Goal: Transaction & Acquisition: Purchase product/service

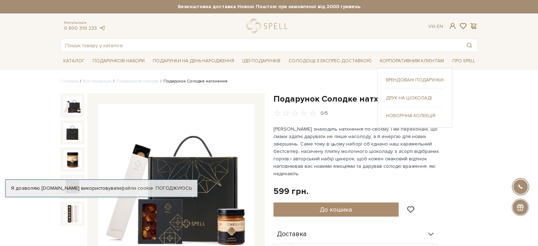
click at [417, 78] on link "Брендовані подарунки" at bounding box center [415, 80] width 58 height 6
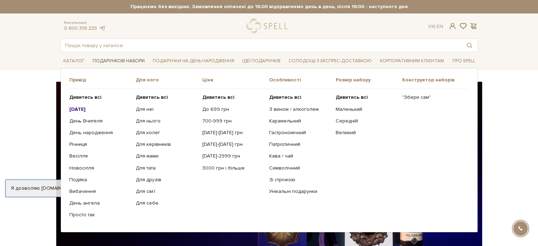
click at [113, 60] on link "Подарункові набори" at bounding box center [119, 61] width 58 height 11
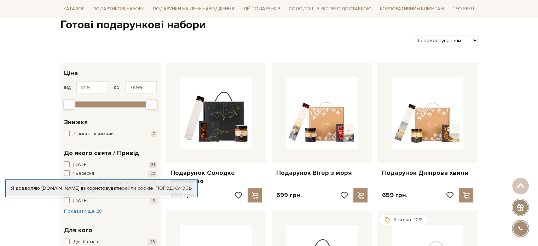
scroll to position [106, 0]
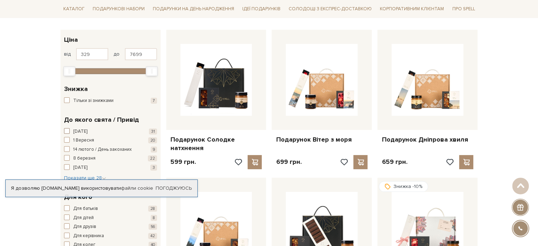
click at [67, 128] on span "button" at bounding box center [67, 131] width 6 height 6
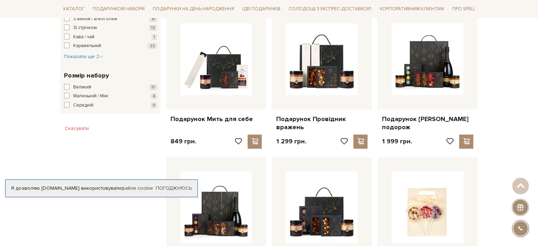
scroll to position [425, 0]
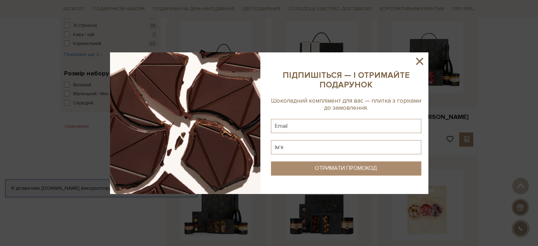
click at [421, 62] on icon at bounding box center [419, 61] width 7 height 7
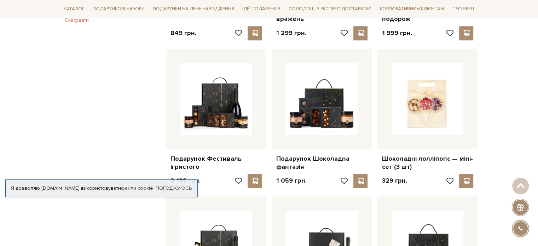
scroll to position [389, 0]
